Goal: Task Accomplishment & Management: Complete application form

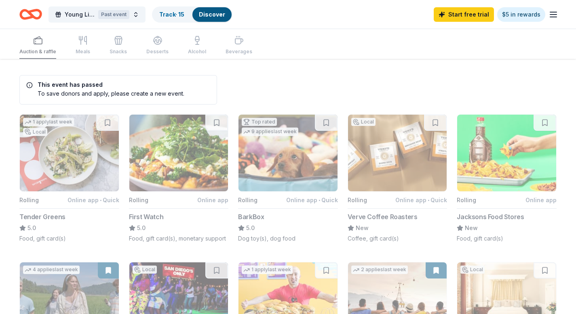
scroll to position [501, 0]
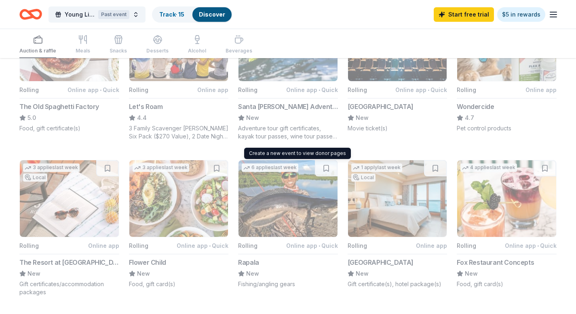
scroll to position [504, 0]
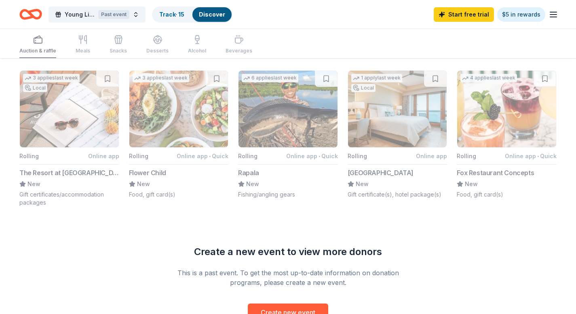
click at [34, 17] on icon "Home" at bounding box center [34, 14] width 13 height 8
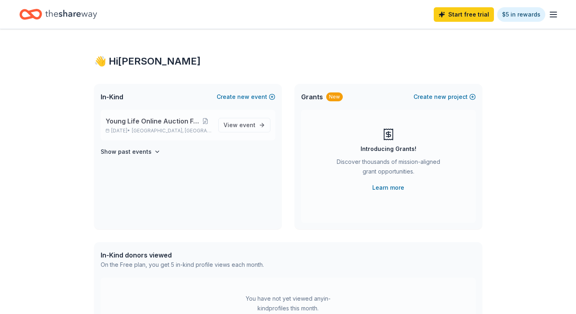
click at [154, 122] on span "Young Life Online Auction Fundraiser" at bounding box center [152, 121] width 94 height 10
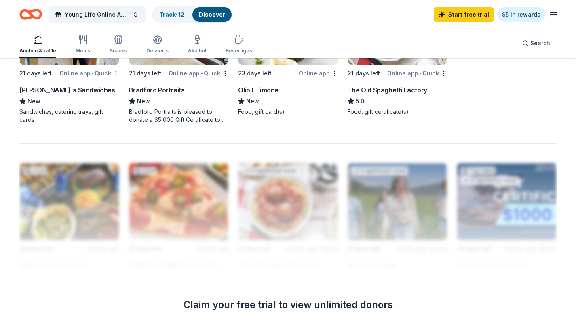
scroll to position [628, 0]
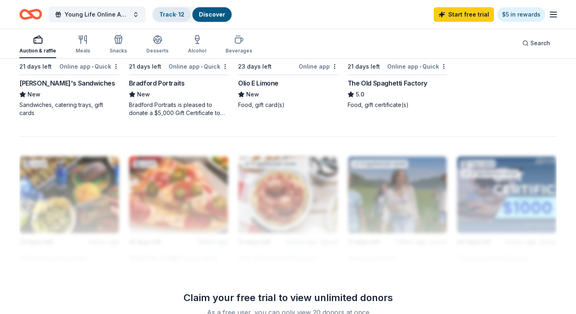
click at [171, 15] on link "Track · 12" at bounding box center [171, 14] width 25 height 7
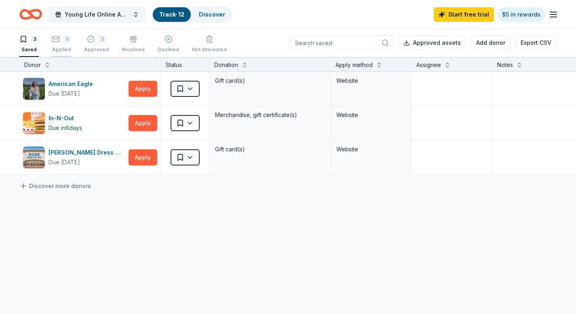
click at [68, 45] on div "5 Applied" at bounding box center [61, 44] width 19 height 18
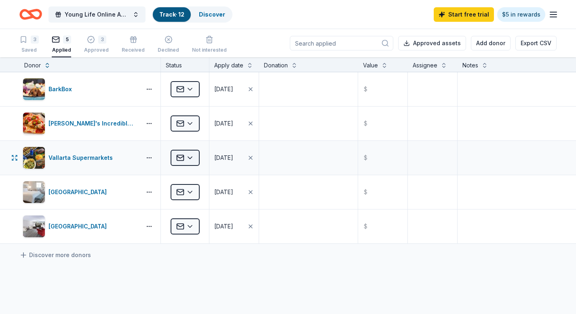
click at [188, 154] on html "Young Life Online Auction Fundraiser Track · 12 Discover Start free trial $5 in…" at bounding box center [288, 157] width 576 height 314
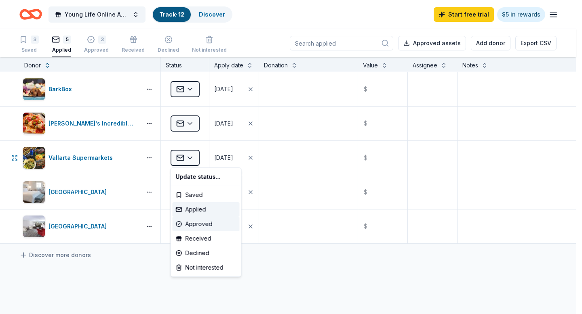
click at [189, 223] on div "Approved" at bounding box center [206, 224] width 67 height 15
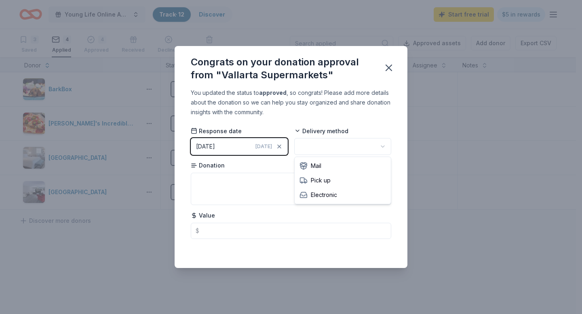
click at [325, 141] on html "Young Life Online Auction Fundraiser Track · 12 Discover Start free trial $5 in…" at bounding box center [291, 157] width 582 height 314
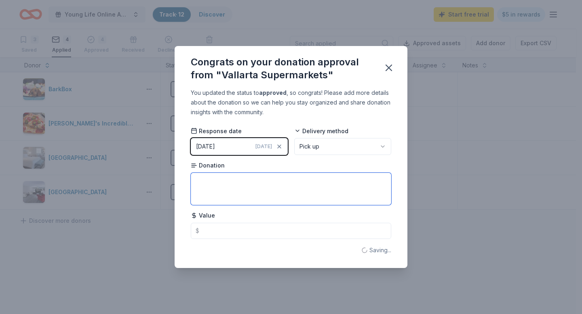
click at [276, 183] on textarea at bounding box center [291, 189] width 200 height 32
click at [385, 68] on icon "button" at bounding box center [388, 67] width 11 height 11
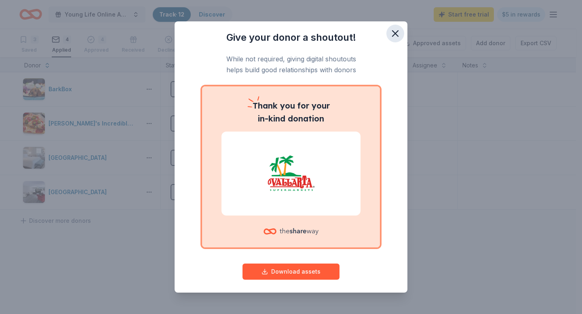
click at [389, 30] on icon "button" at bounding box center [394, 33] width 11 height 11
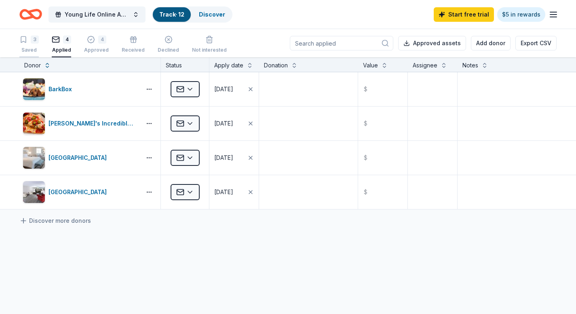
click at [23, 37] on icon "button" at bounding box center [23, 40] width 8 height 8
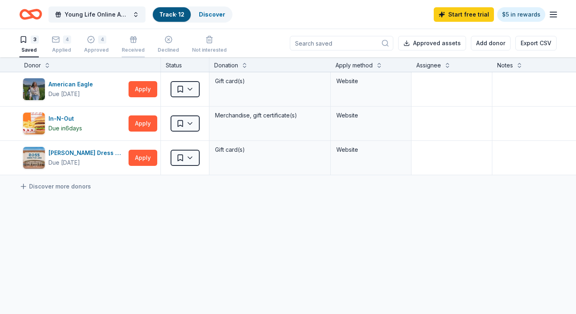
click at [130, 43] on icon "button" at bounding box center [133, 40] width 8 height 8
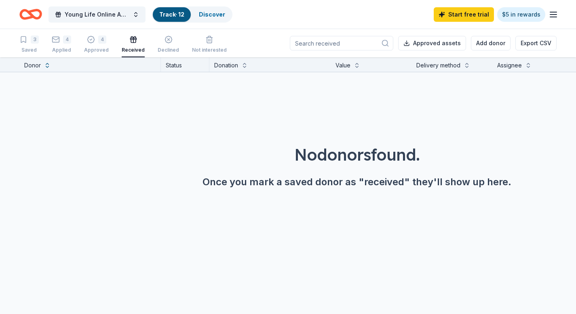
click at [27, 11] on icon "Home" at bounding box center [27, 14] width 13 height 8
click at [209, 12] on link "Discover" at bounding box center [212, 14] width 26 height 7
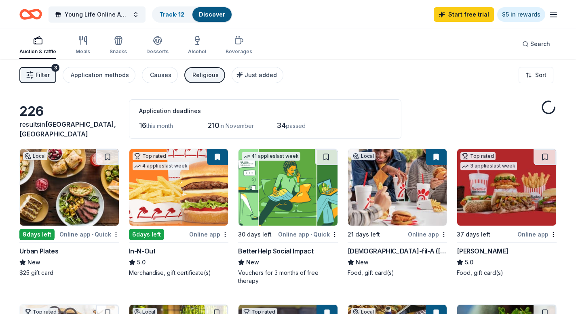
click at [58, 198] on img at bounding box center [69, 187] width 99 height 77
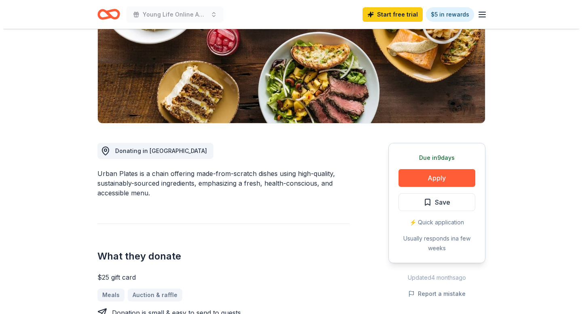
scroll to position [176, 0]
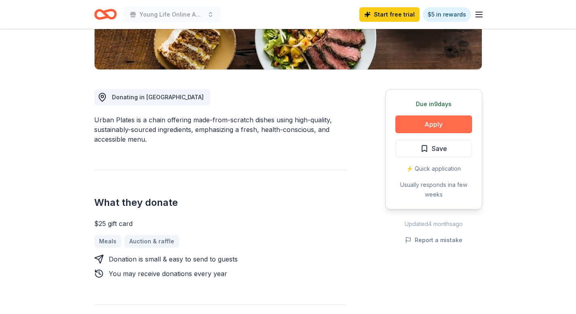
click at [410, 118] on button "Apply" at bounding box center [433, 125] width 77 height 18
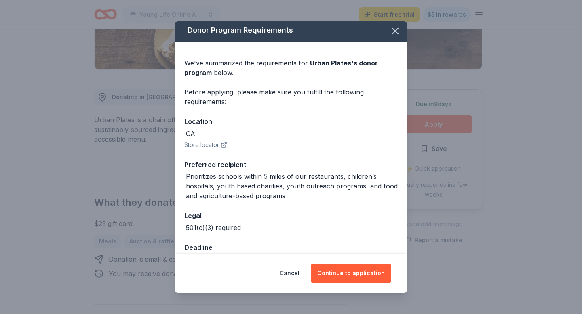
scroll to position [55, 0]
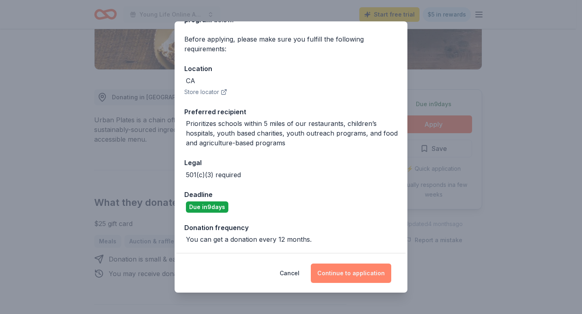
click at [344, 272] on button "Continue to application" at bounding box center [351, 273] width 80 height 19
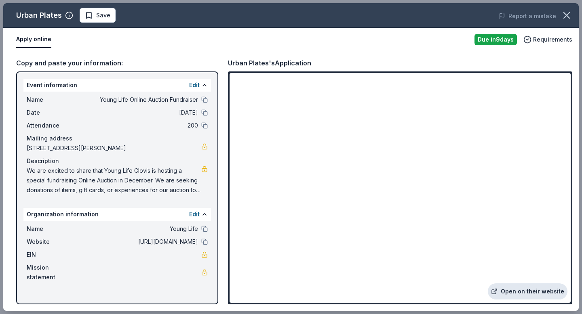
click at [524, 290] on link "Open on their website" at bounding box center [528, 292] width 80 height 16
